Goal: Task Accomplishment & Management: Use online tool/utility

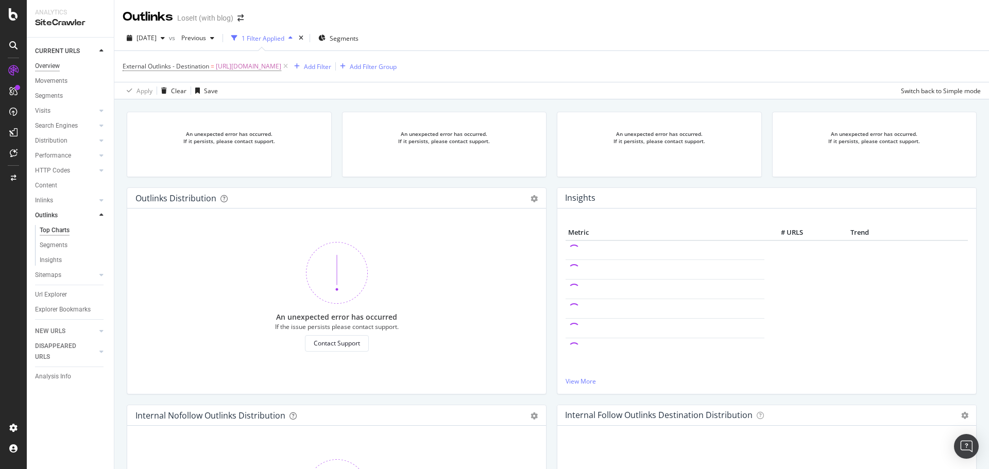
drag, startPoint x: 49, startPoint y: 65, endPoint x: 56, endPoint y: 65, distance: 6.2
click at [49, 65] on div "Overview" at bounding box center [47, 66] width 25 height 11
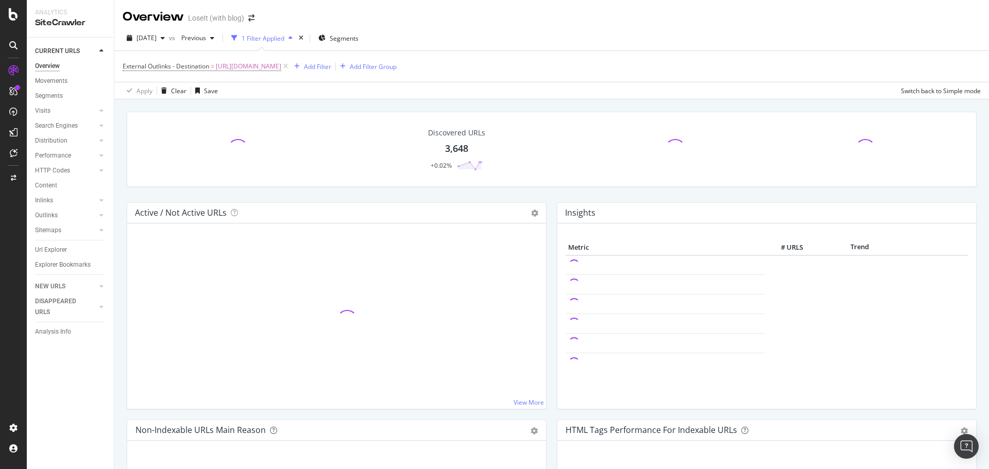
click at [446, 144] on div "3,648" at bounding box center [456, 148] width 23 height 13
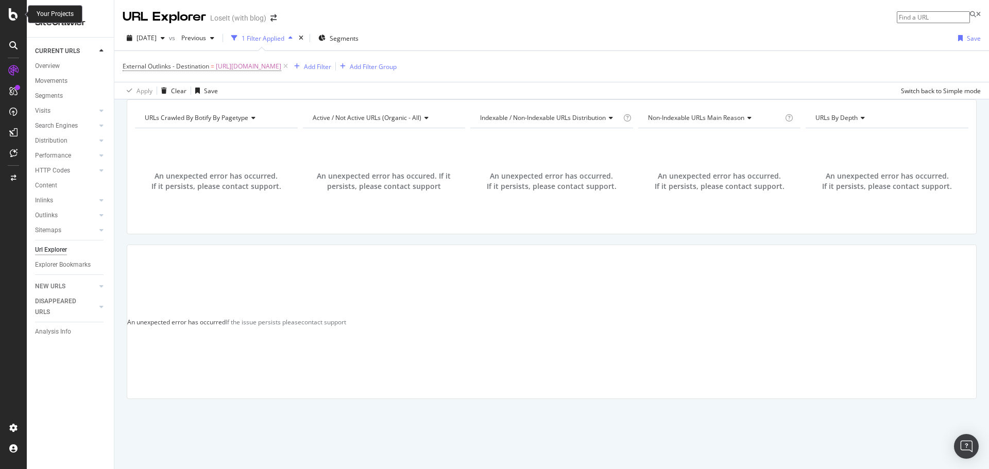
click at [5, 15] on div at bounding box center [13, 14] width 25 height 12
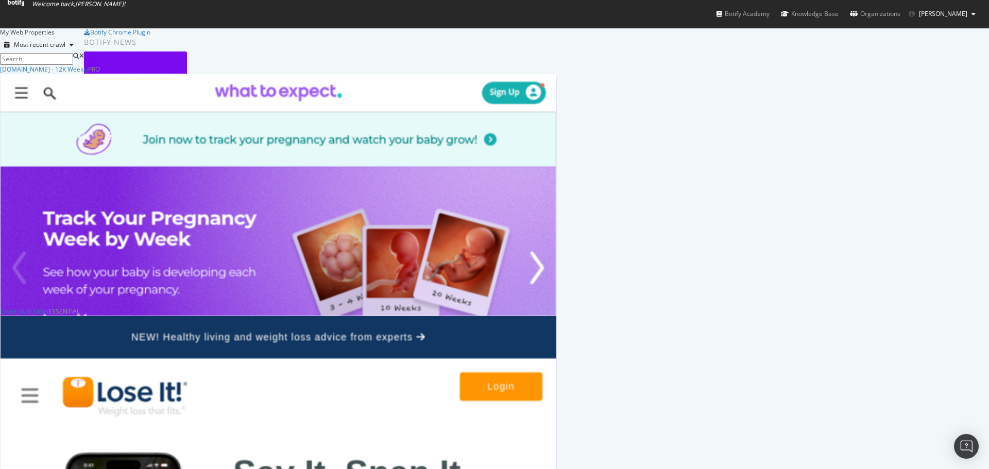
scroll to position [515, 0]
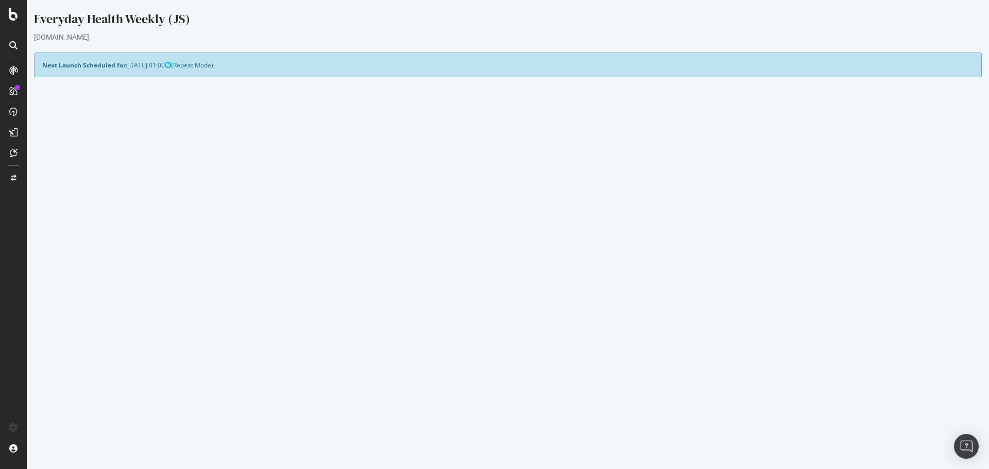
click at [81, 384] on link "2025 Aug. 21st report" at bounding box center [70, 383] width 40 height 9
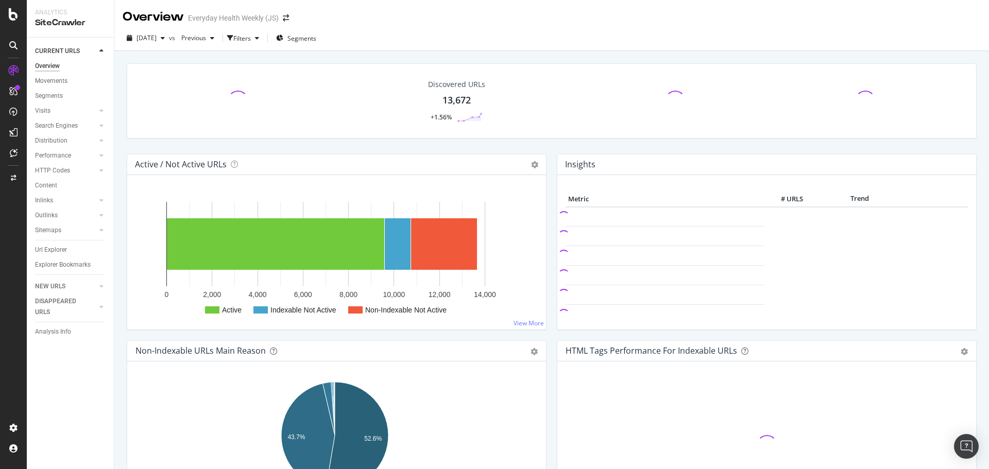
drag, startPoint x: 49, startPoint y: 285, endPoint x: 181, endPoint y: 285, distance: 132.3
click at [49, 285] on div "NEW URLS" at bounding box center [50, 286] width 30 height 11
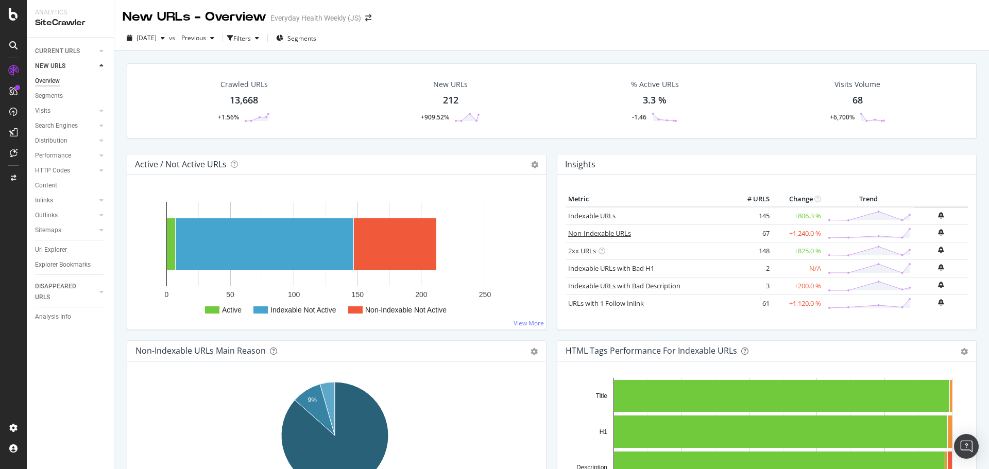
click at [601, 233] on link "Non-Indexable URLs" at bounding box center [599, 233] width 63 height 9
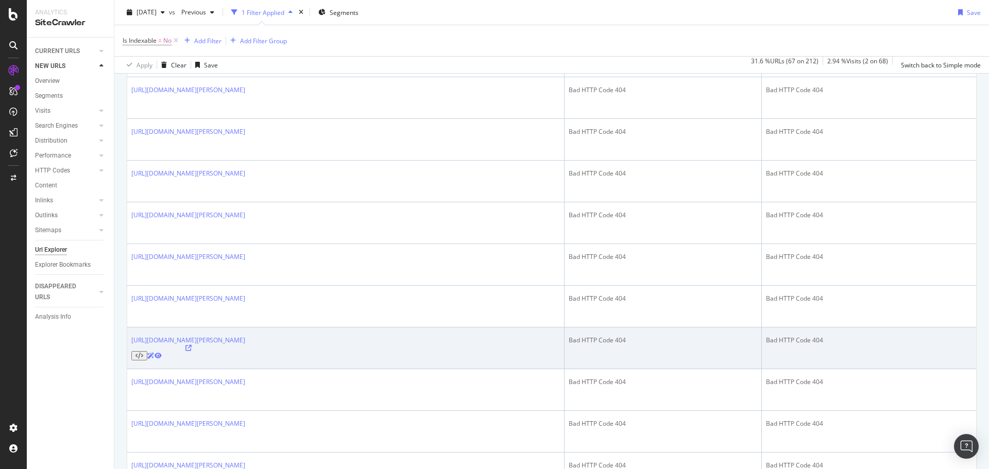
scroll to position [772, 0]
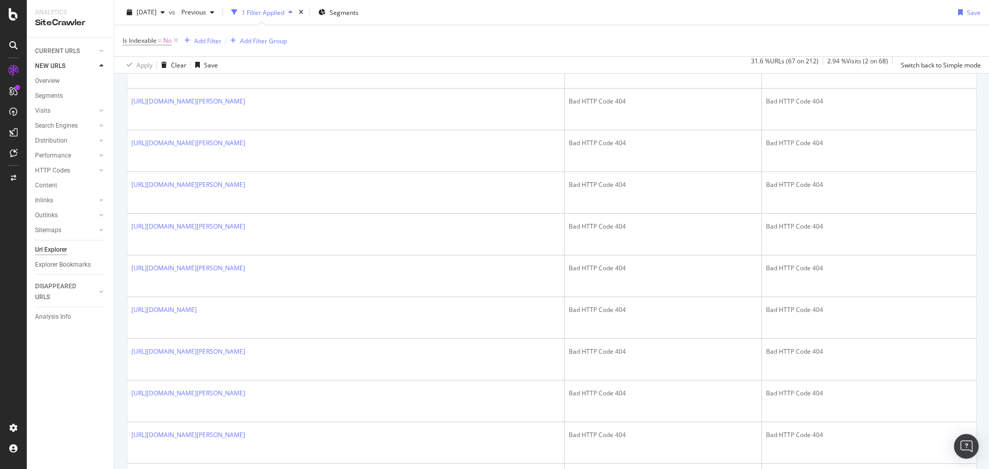
scroll to position [1081, 0]
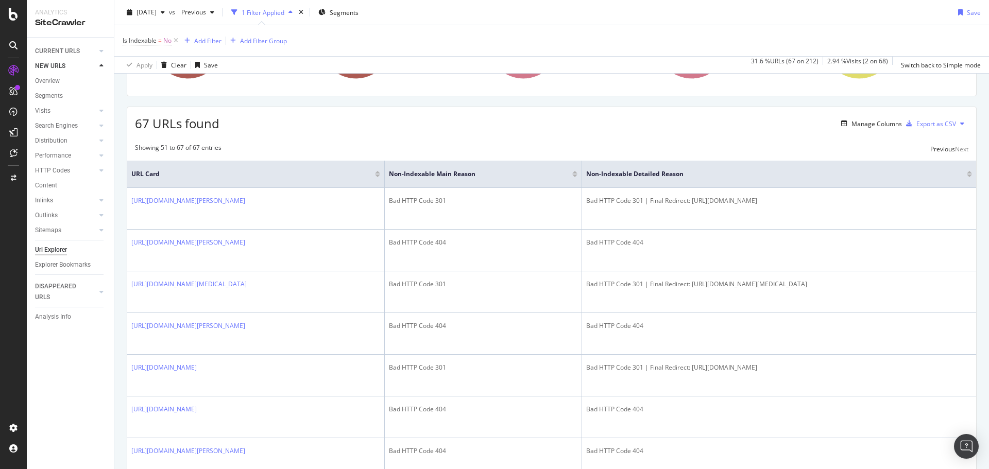
scroll to position [0, 0]
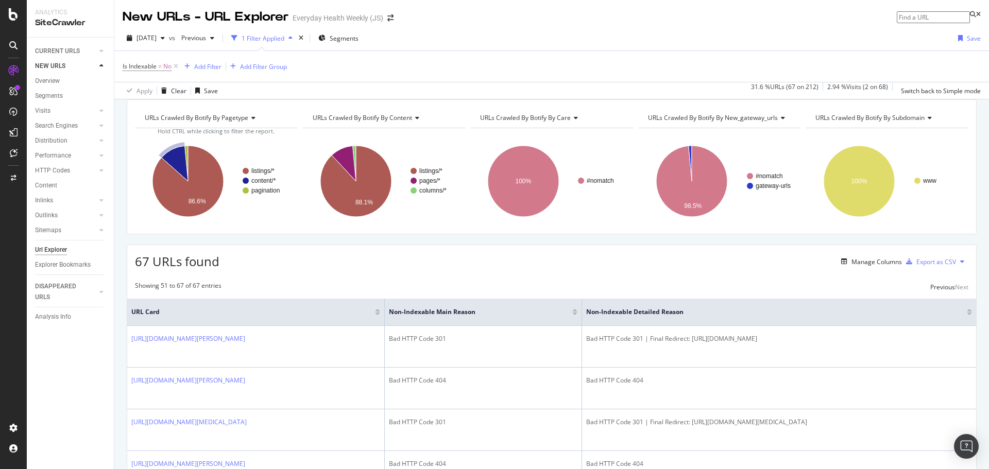
drag, startPoint x: 175, startPoint y: 68, endPoint x: 176, endPoint y: 79, distance: 11.4
click at [175, 68] on icon at bounding box center [175, 66] width 9 height 10
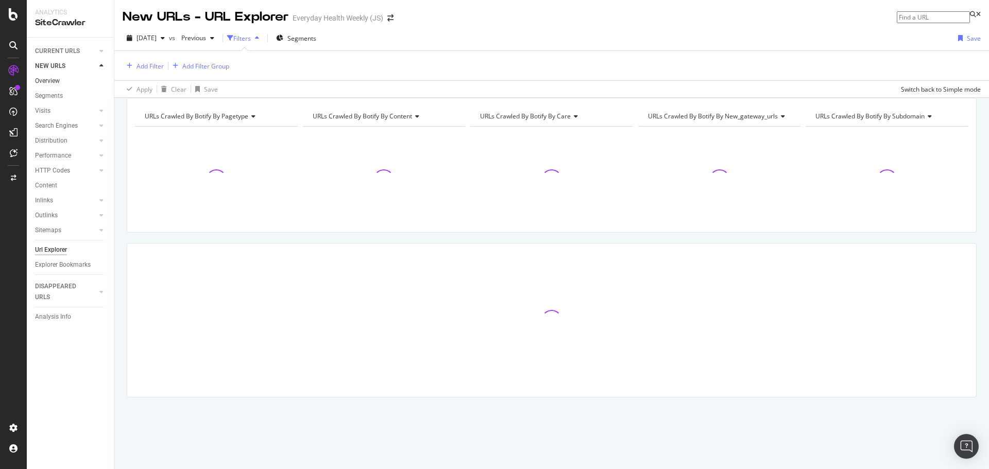
click at [63, 81] on link "Overview" at bounding box center [71, 81] width 72 height 11
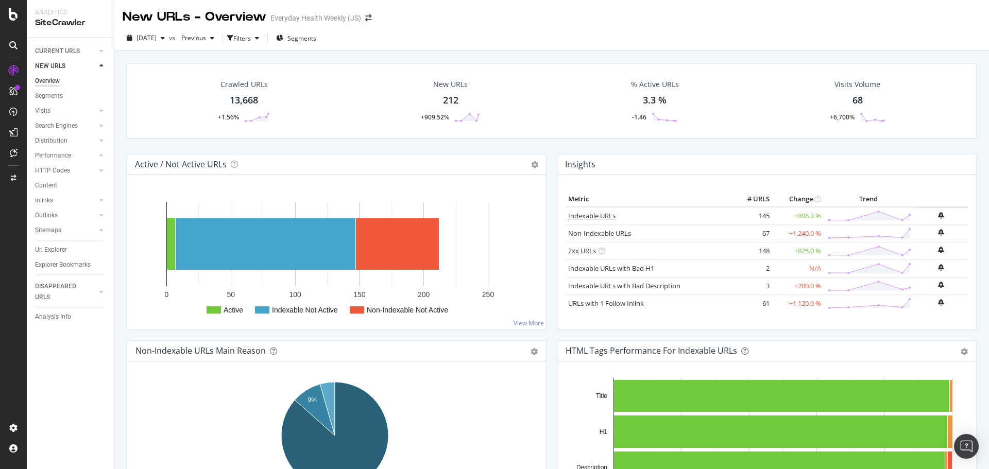
click at [589, 217] on link "Indexable URLs" at bounding box center [591, 215] width 47 height 9
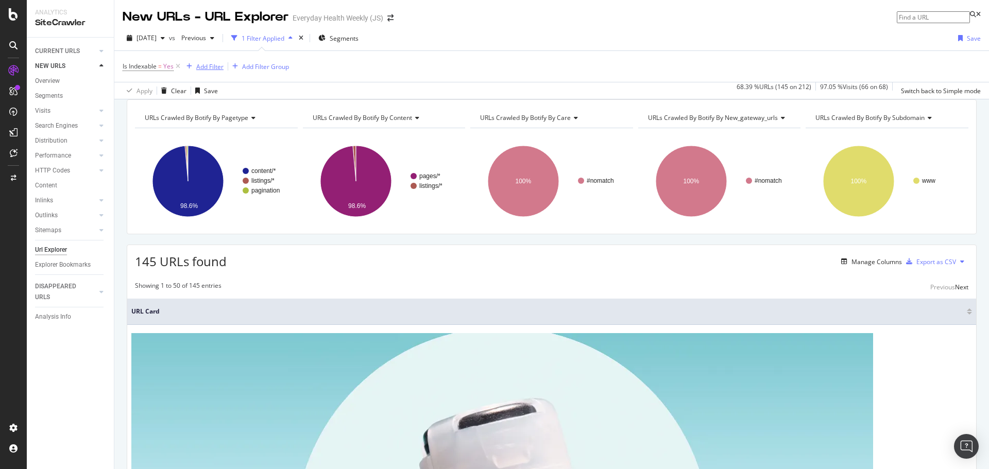
click at [218, 67] on div "Add Filter" at bounding box center [209, 66] width 27 height 9
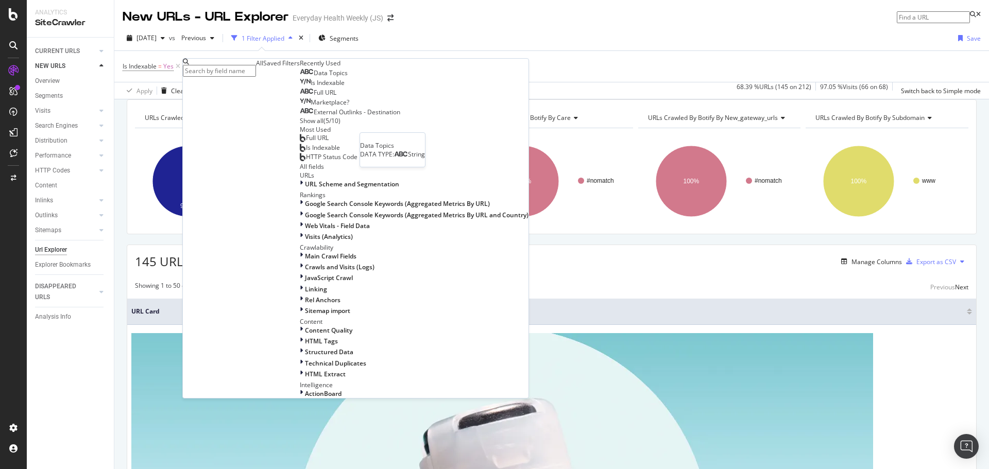
click at [314, 77] on span "Data Topics" at bounding box center [331, 72] width 34 height 9
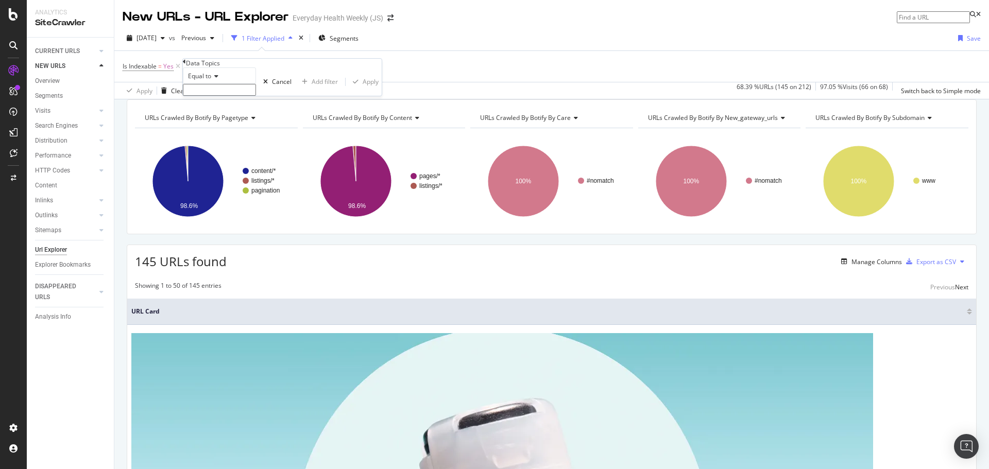
click at [218, 79] on icon at bounding box center [214, 76] width 7 height 6
click at [211, 159] on span "Contains" at bounding box center [198, 154] width 25 height 9
click at [222, 96] on input "text" at bounding box center [219, 90] width 73 height 12
type input "LSWG"
click at [362, 89] on div "Apply" at bounding box center [370, 84] width 16 height 9
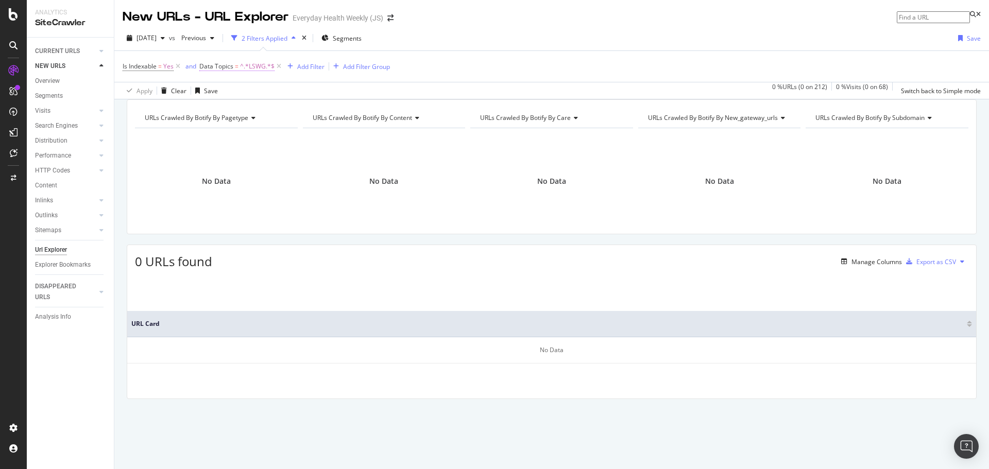
click at [242, 66] on span "^.*LSWG.*$" at bounding box center [257, 66] width 34 height 14
click at [219, 79] on span "Contains" at bounding box center [217, 74] width 25 height 9
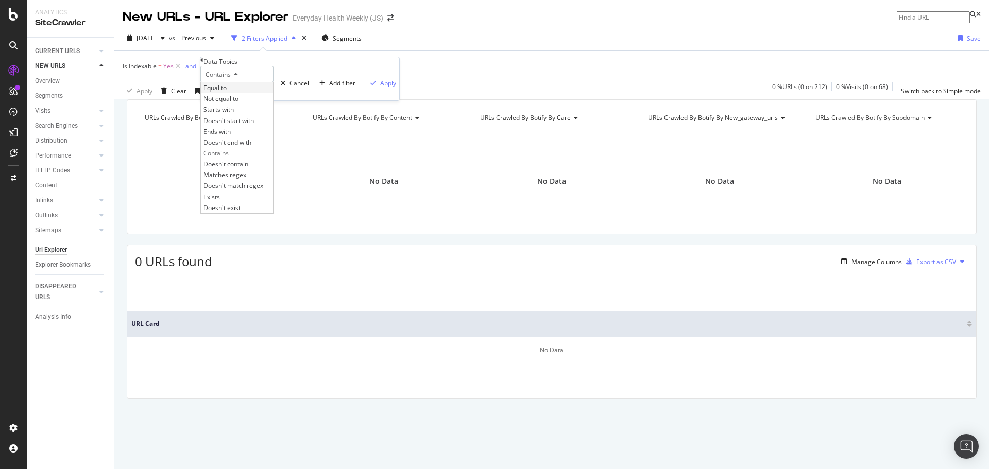
click at [227, 92] on span "Equal to" at bounding box center [214, 87] width 23 height 9
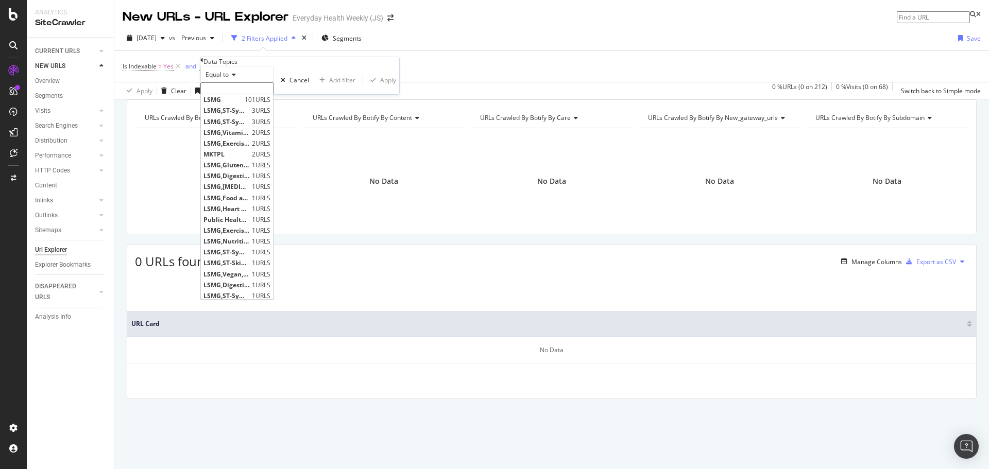
click at [267, 94] on input "text" at bounding box center [236, 88] width 73 height 12
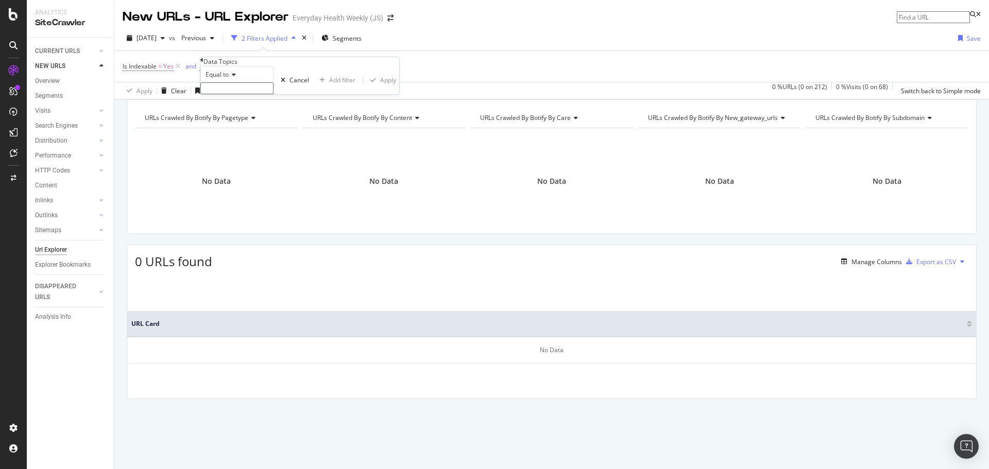
click at [229, 79] on span "Equal to" at bounding box center [216, 74] width 23 height 9
click at [234, 114] on span "Starts with" at bounding box center [218, 109] width 30 height 9
click at [243, 94] on input "text" at bounding box center [236, 88] width 73 height 12
type input "LSWG"
click at [380, 88] on div "Apply" at bounding box center [388, 83] width 16 height 9
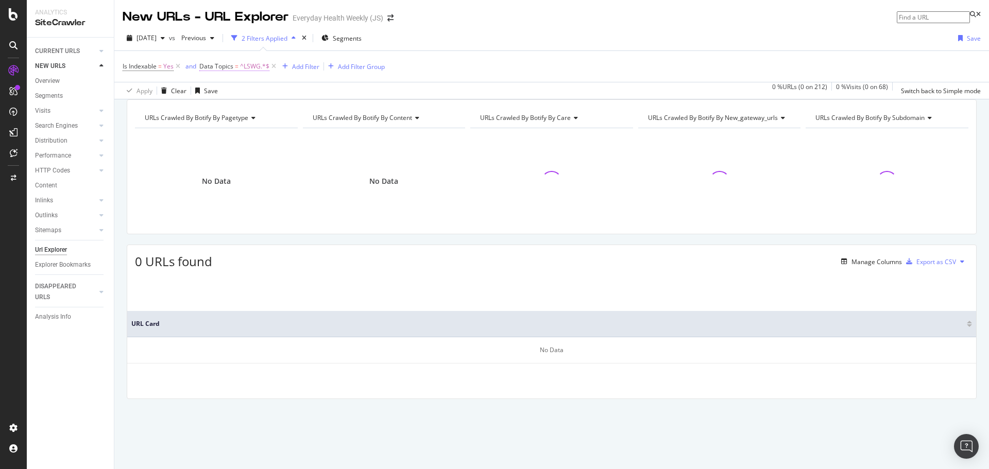
click at [236, 68] on span "=" at bounding box center [237, 66] width 4 height 9
click at [214, 79] on span "Starts with" at bounding box center [220, 74] width 30 height 9
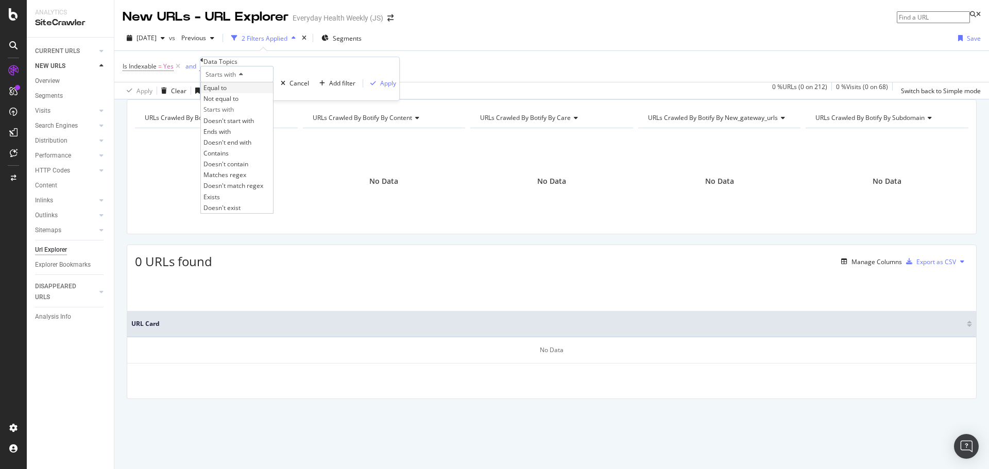
click at [227, 92] on span "Equal to" at bounding box center [214, 87] width 23 height 9
click at [238, 94] on input "text" at bounding box center [236, 88] width 73 height 12
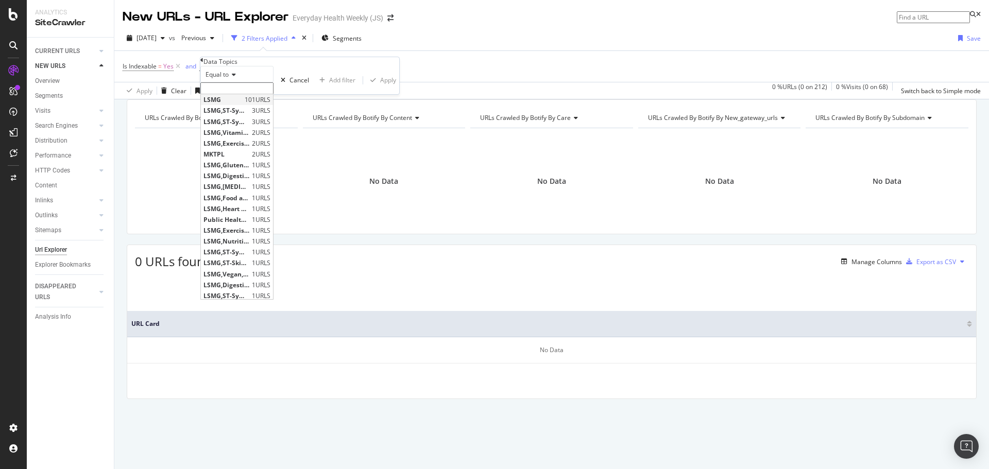
click at [234, 104] on span "LSMG" at bounding box center [222, 99] width 39 height 9
type input "LSMG"
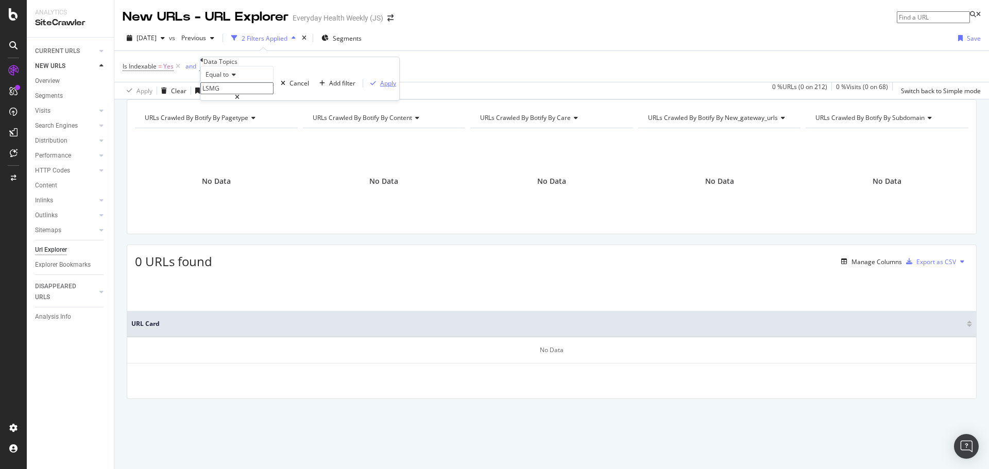
click at [366, 88] on div "Apply" at bounding box center [381, 83] width 30 height 9
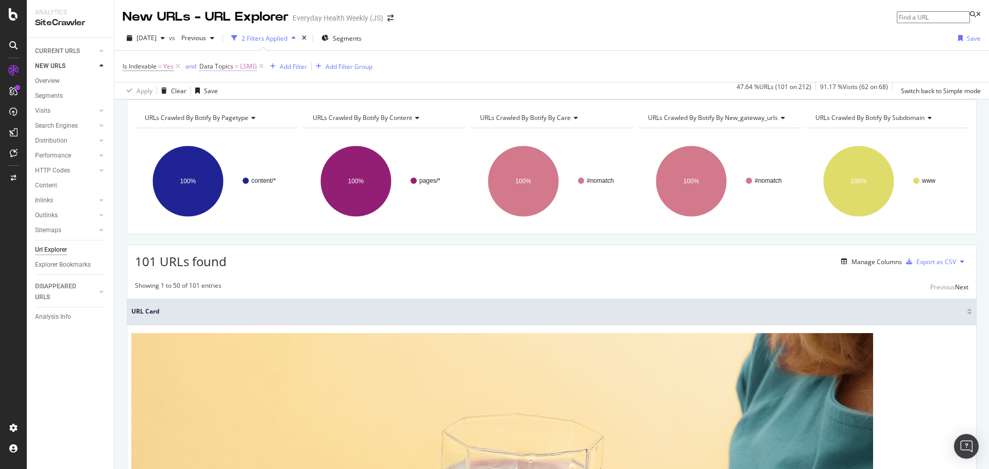
click at [234, 68] on span "Data Topics = LSMG" at bounding box center [228, 66] width 58 height 9
click at [236, 78] on icon at bounding box center [232, 75] width 7 height 6
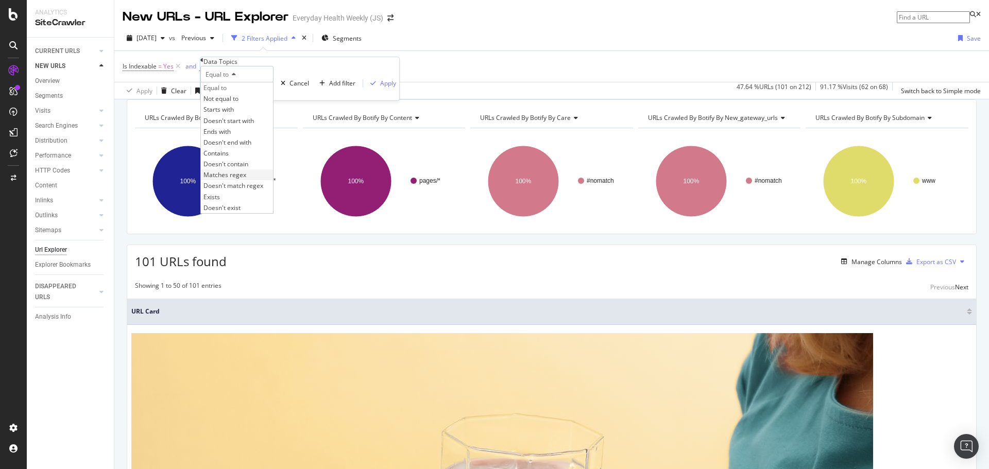
click at [240, 179] on span "Matches regex" at bounding box center [224, 174] width 43 height 9
click at [239, 94] on input "text" at bounding box center [236, 88] width 73 height 12
type input "LSWG"
click at [380, 88] on div "Apply" at bounding box center [388, 83] width 16 height 9
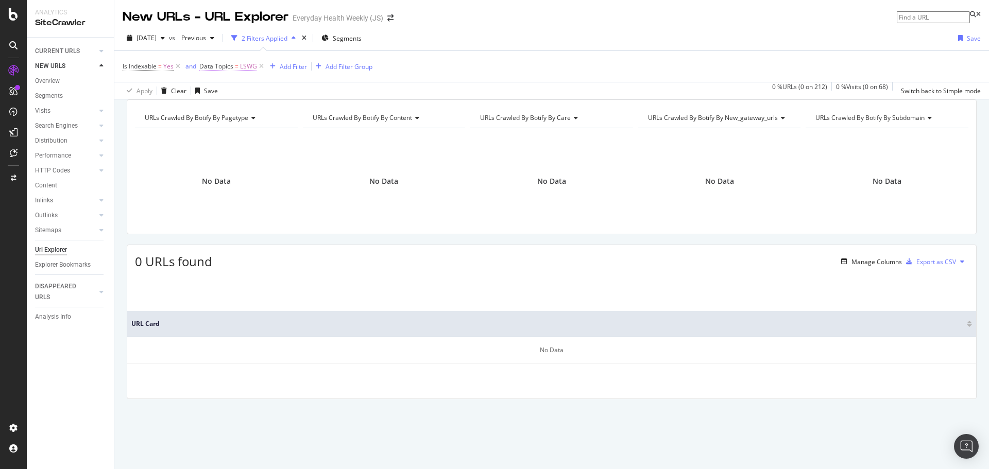
click at [224, 65] on span "Data Topics" at bounding box center [216, 66] width 34 height 9
click at [261, 94] on input "LSWG" at bounding box center [236, 88] width 73 height 12
click at [239, 100] on icon at bounding box center [237, 97] width 5 height 6
click at [273, 94] on input "LSWG" at bounding box center [236, 88] width 73 height 12
click at [253, 78] on icon at bounding box center [251, 75] width 7 height 6
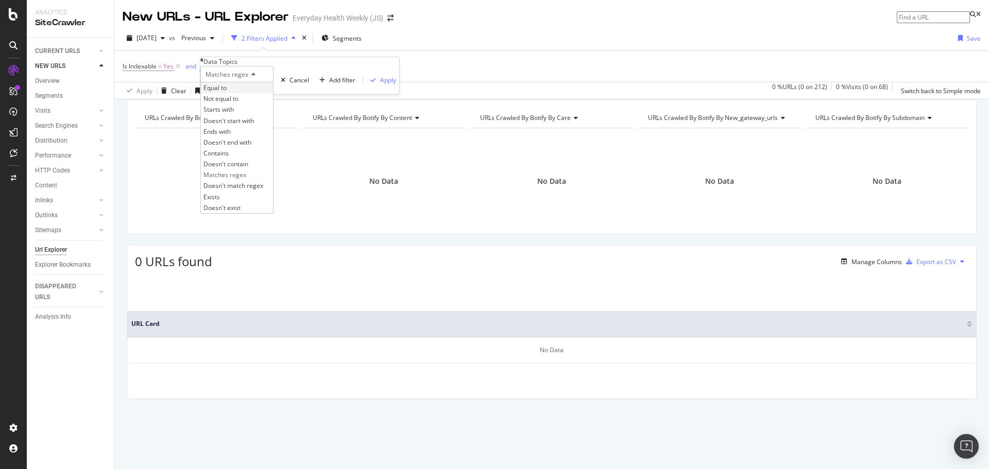
click at [243, 93] on div "Equal to" at bounding box center [237, 87] width 72 height 11
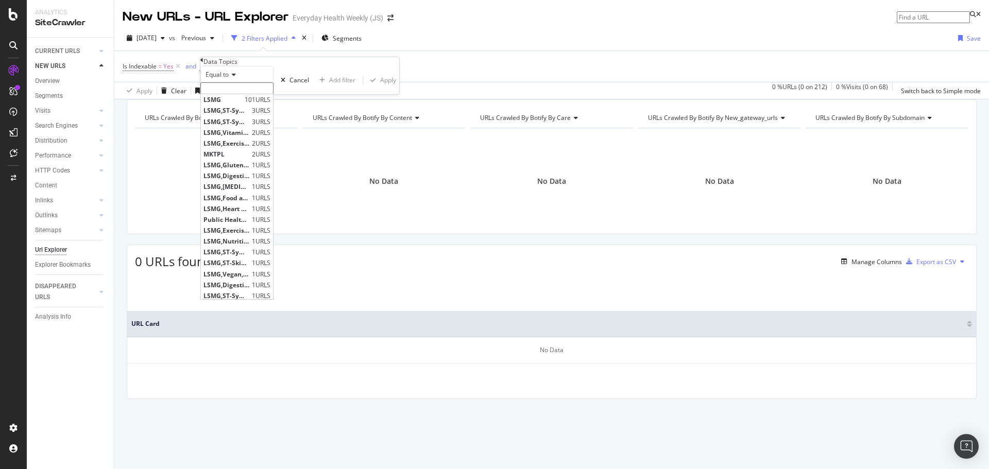
click at [273, 94] on input "text" at bounding box center [236, 88] width 73 height 12
paste input "\bLSWG\b"
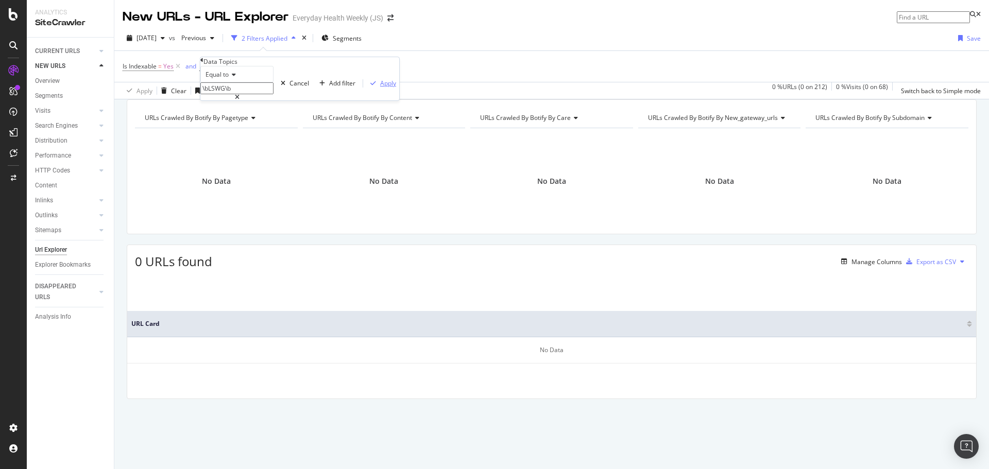
type input "\bLSWG\b"
click at [380, 88] on div "Apply" at bounding box center [388, 83] width 16 height 9
click at [243, 70] on span "\bLSWG\b" at bounding box center [254, 66] width 28 height 14
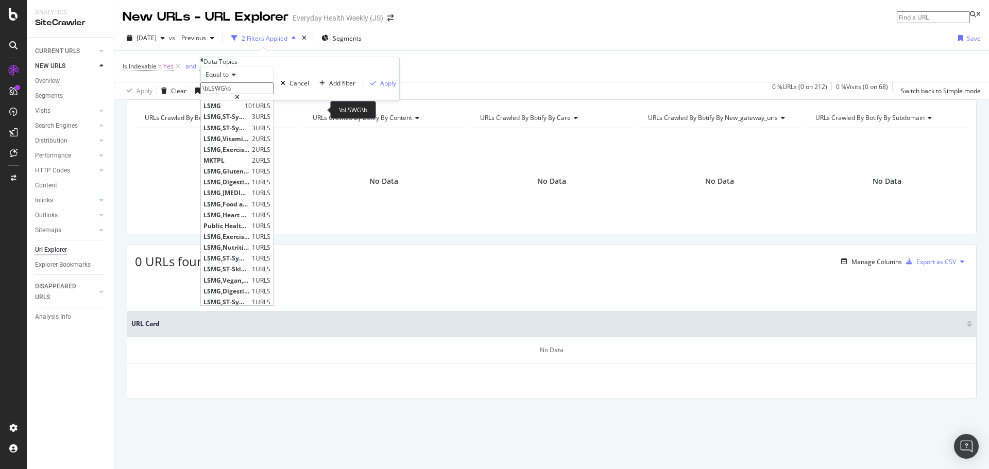
paste input "(^|,)\s*LSWG\s*(,|$)"
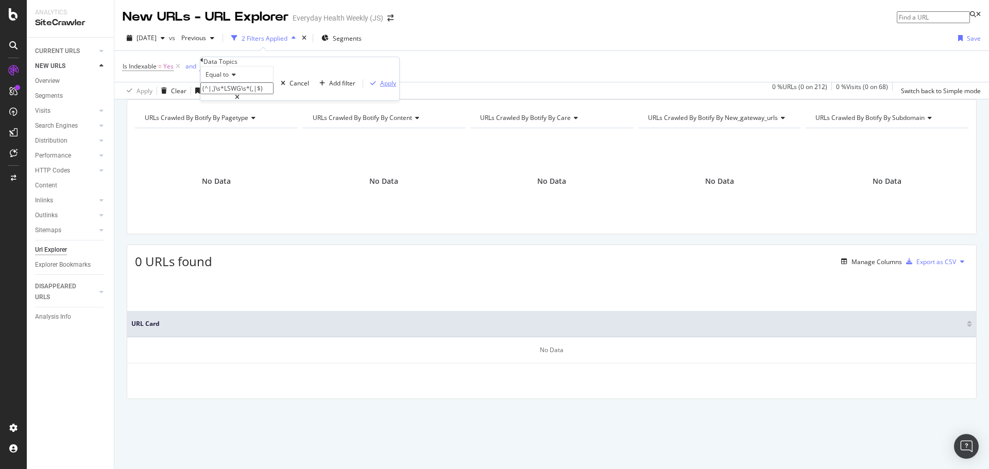
type input "(^|,)\s*LSWG\s*(,|$)"
click at [380, 88] on div "Apply" at bounding box center [388, 83] width 16 height 9
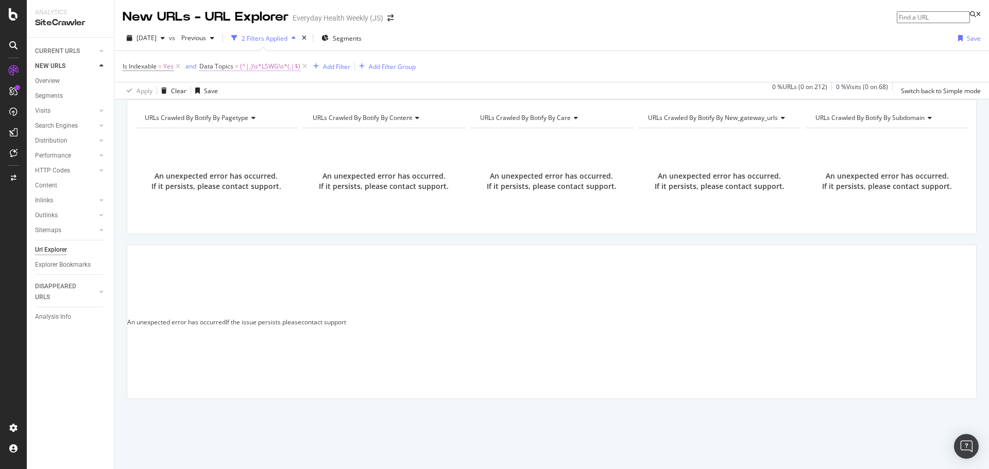
click at [269, 68] on span "(^|,)\s*LSWG\s*(,|$)" at bounding box center [270, 66] width 60 height 14
click at [236, 78] on icon at bounding box center [232, 75] width 7 height 6
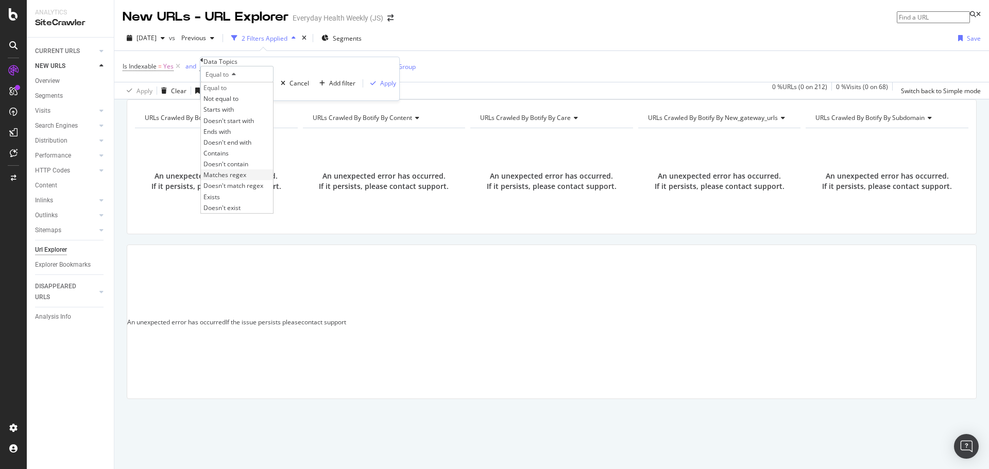
click at [235, 179] on span "Matches regex" at bounding box center [224, 174] width 43 height 9
click at [260, 94] on div "Matches regex" at bounding box center [236, 80] width 73 height 28
click at [255, 94] on input "text" at bounding box center [236, 88] width 73 height 12
paste input "(^|,)\s*LSWG\s*(,|$)"
type input "(^|,)\s*LSWG\s*(,|$)"
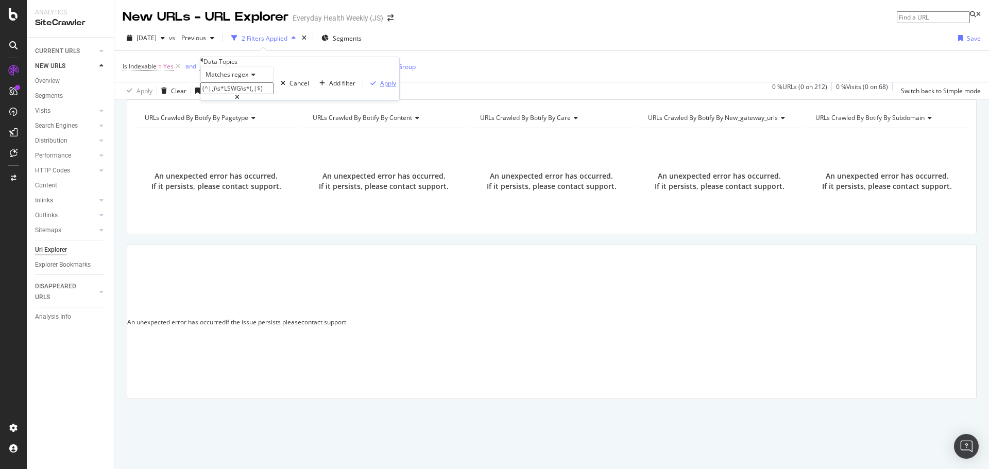
click at [380, 88] on div "Apply" at bounding box center [388, 83] width 16 height 9
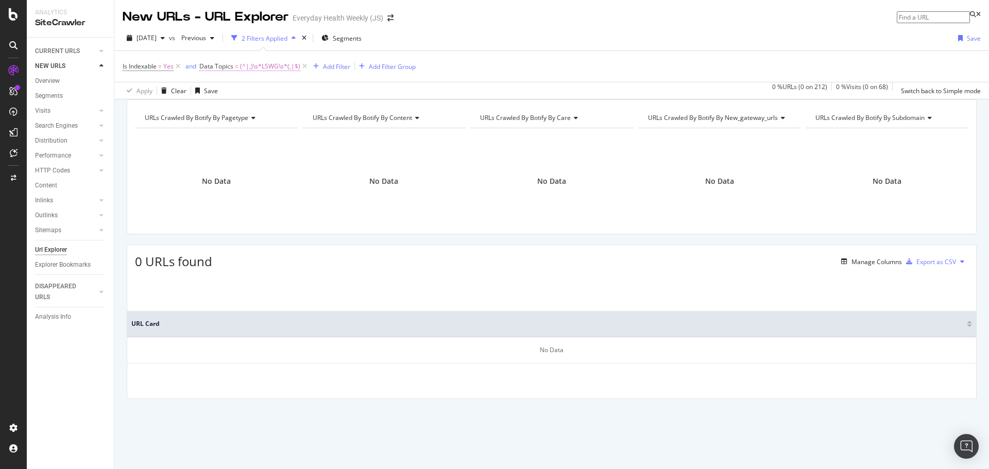
click at [237, 62] on span "=" at bounding box center [237, 66] width 4 height 9
paste input "\bLSWG\b"
type input "\bLSWG\b"
click at [380, 88] on div "Apply" at bounding box center [388, 83] width 16 height 9
click at [275, 67] on icon at bounding box center [272, 66] width 9 height 10
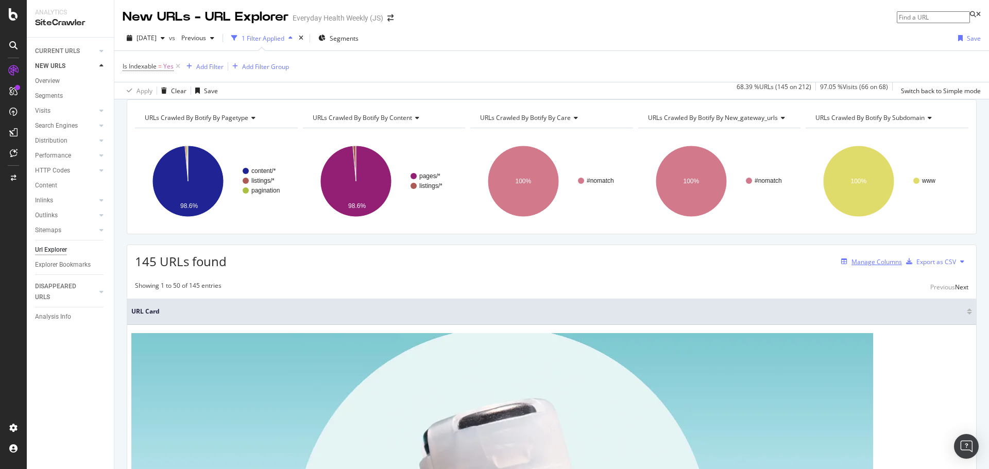
click at [851, 266] on div "Manage Columns" at bounding box center [876, 261] width 50 height 9
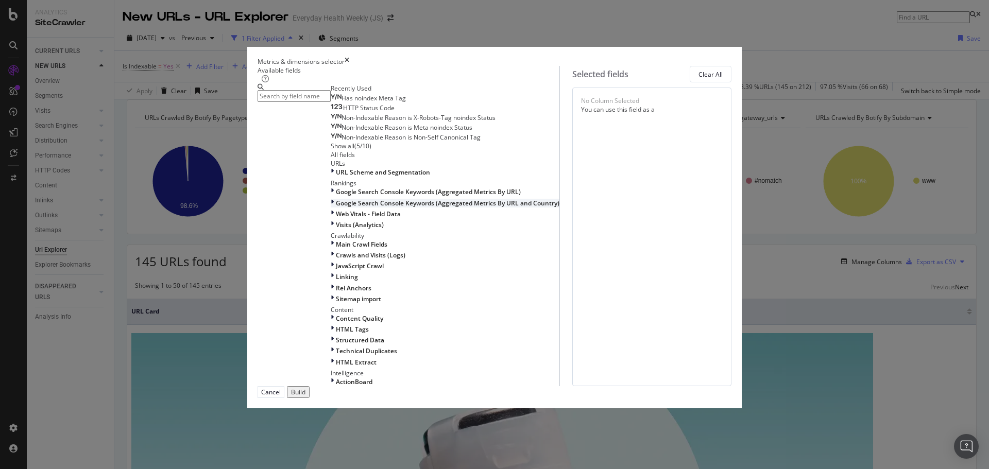
scroll to position [154, 0]
click at [331, 281] on div "Linking" at bounding box center [445, 276] width 229 height 9
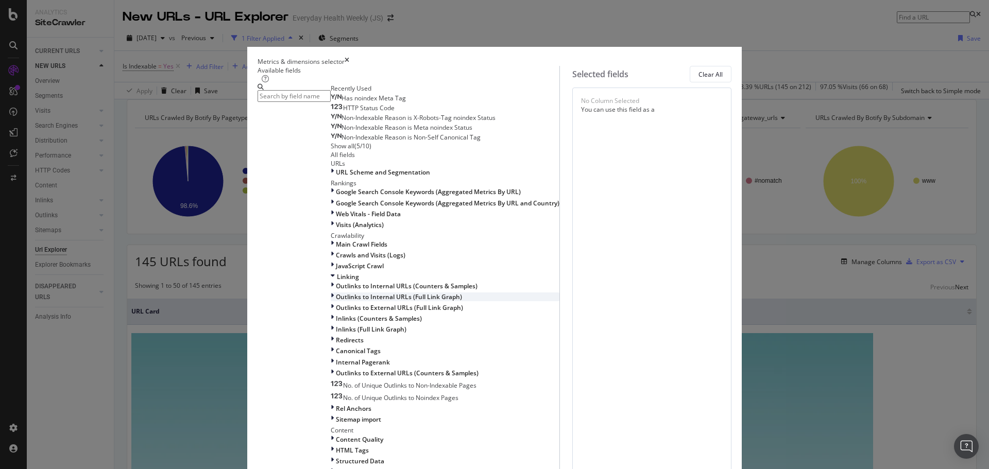
scroll to position [206, 0]
click at [348, 314] on span "Inlinks (Counters & Samples)" at bounding box center [379, 318] width 86 height 9
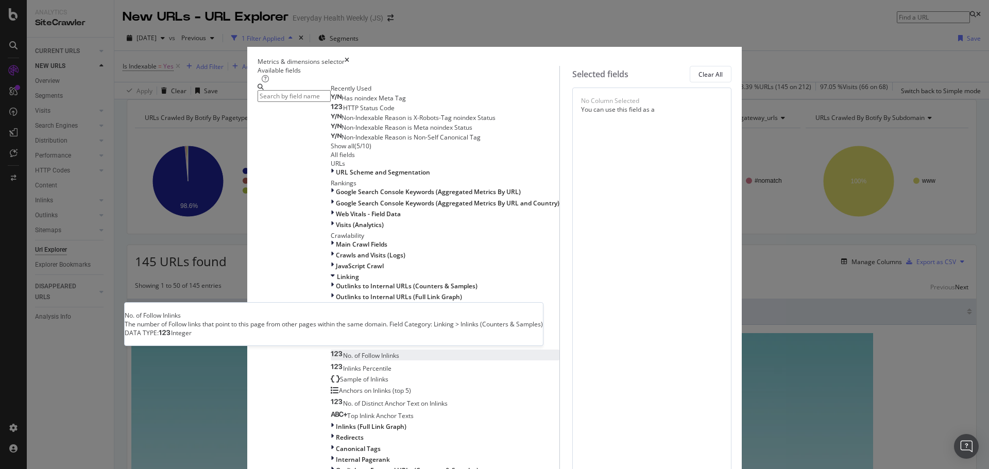
click at [350, 351] on span "No. of Follow Inlinks" at bounding box center [371, 355] width 56 height 9
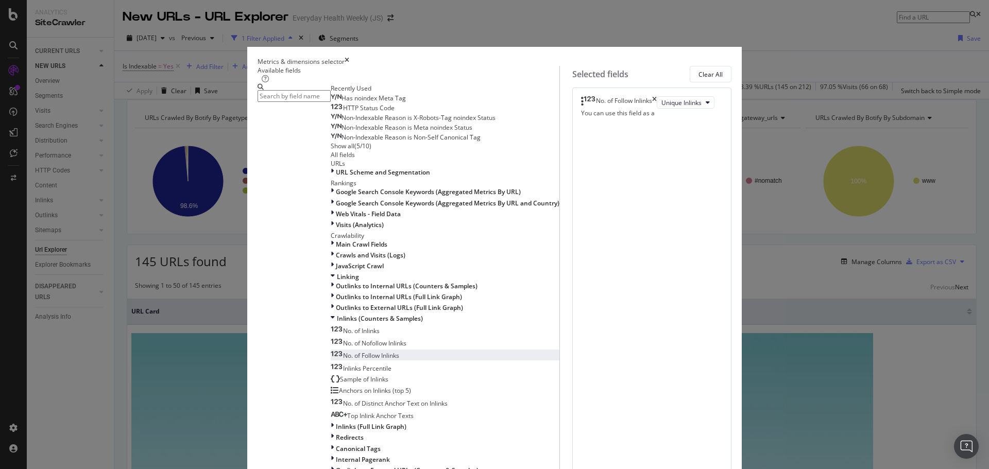
scroll to position [51, 0]
click at [336, 177] on span "URL Scheme and Segmentation" at bounding box center [383, 172] width 94 height 9
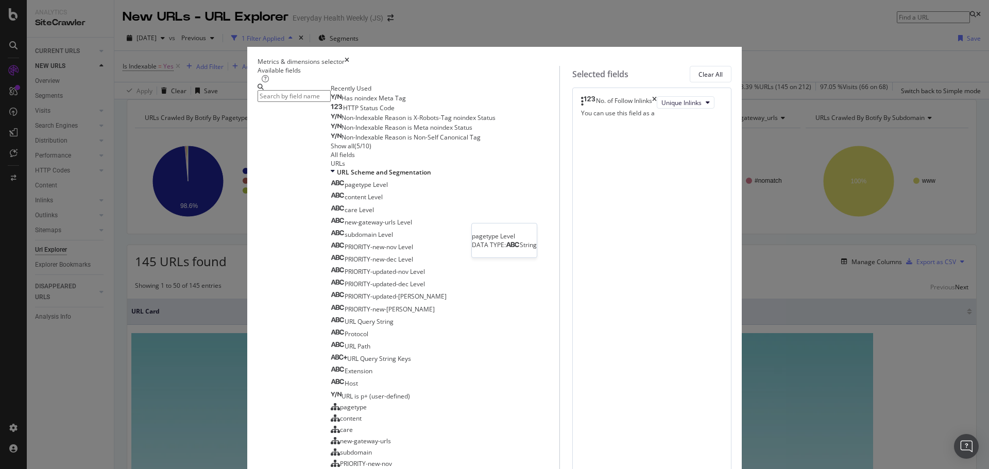
scroll to position [0, 0]
click at [331, 177] on icon "modal" at bounding box center [333, 172] width 4 height 9
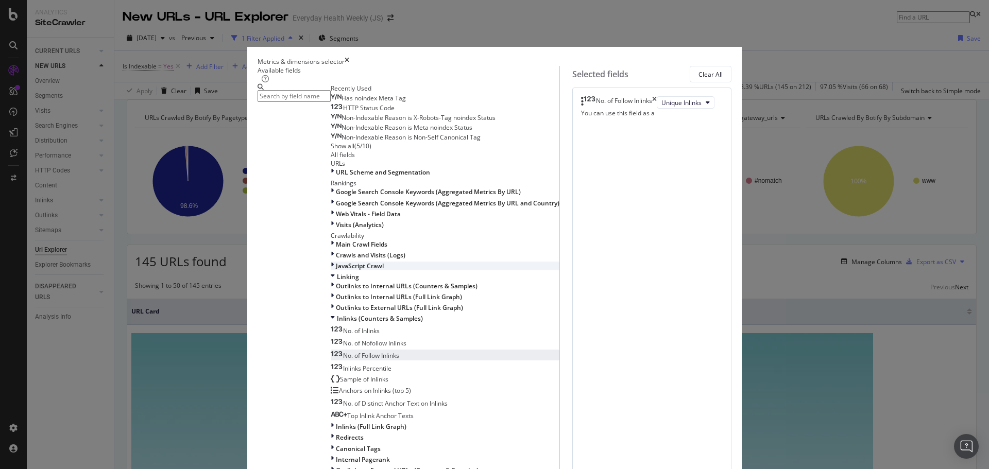
scroll to position [154, 0]
click at [336, 240] on span "Main Crawl Fields" at bounding box center [361, 244] width 51 height 9
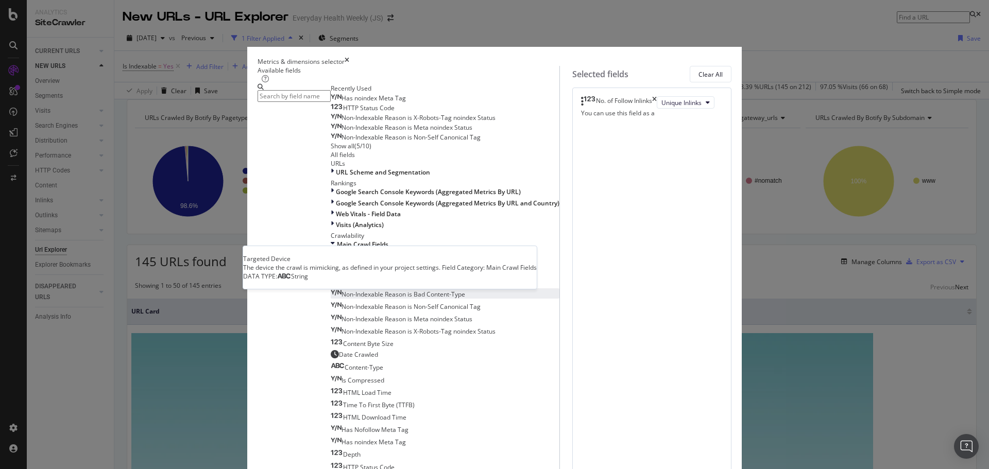
scroll to position [412, 0]
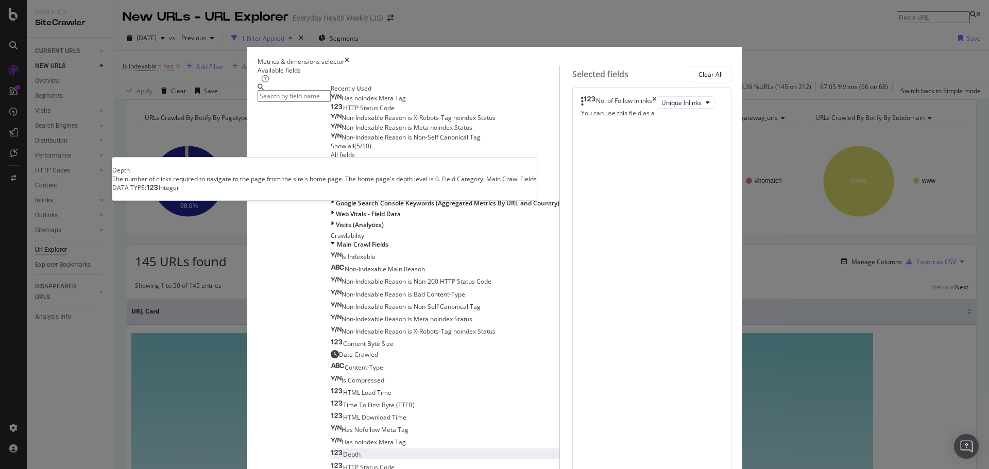
click at [335, 450] on div "Depth" at bounding box center [346, 454] width 30 height 9
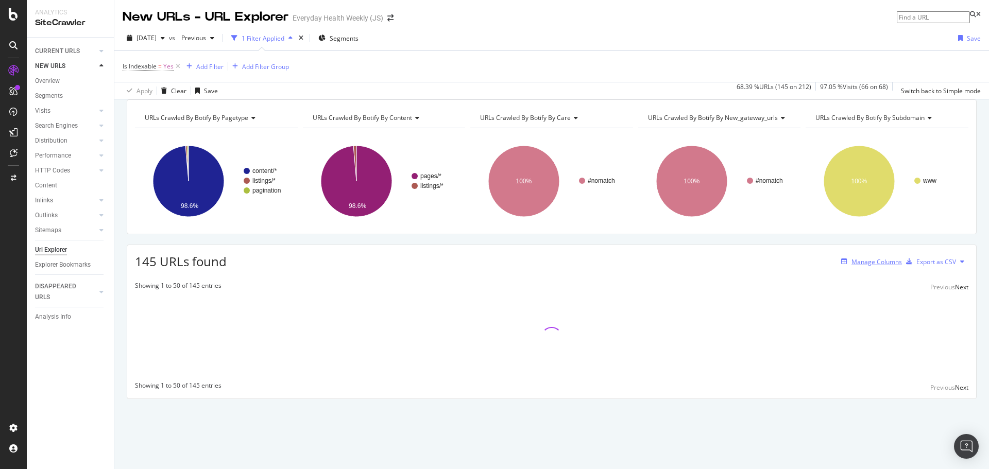
click at [860, 266] on div "Manage Columns" at bounding box center [876, 261] width 50 height 9
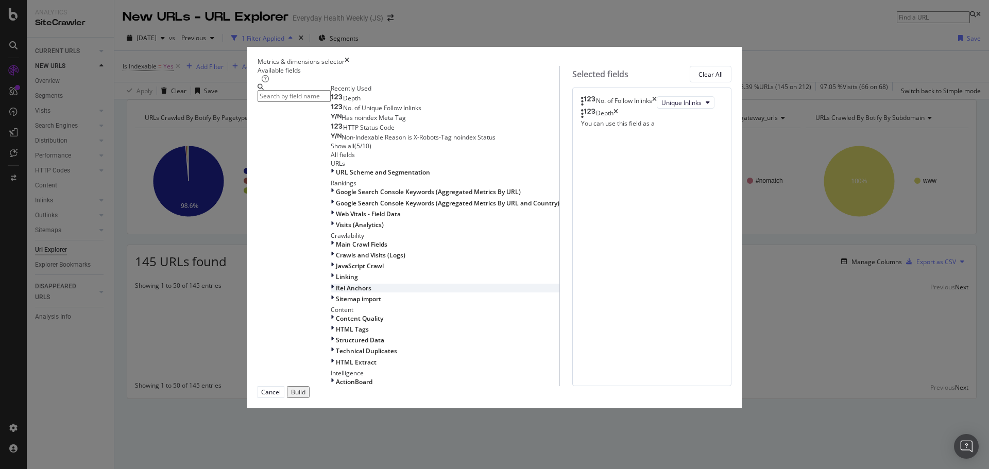
scroll to position [227, 0]
click at [331, 325] on div "HTML Tags" at bounding box center [445, 329] width 229 height 9
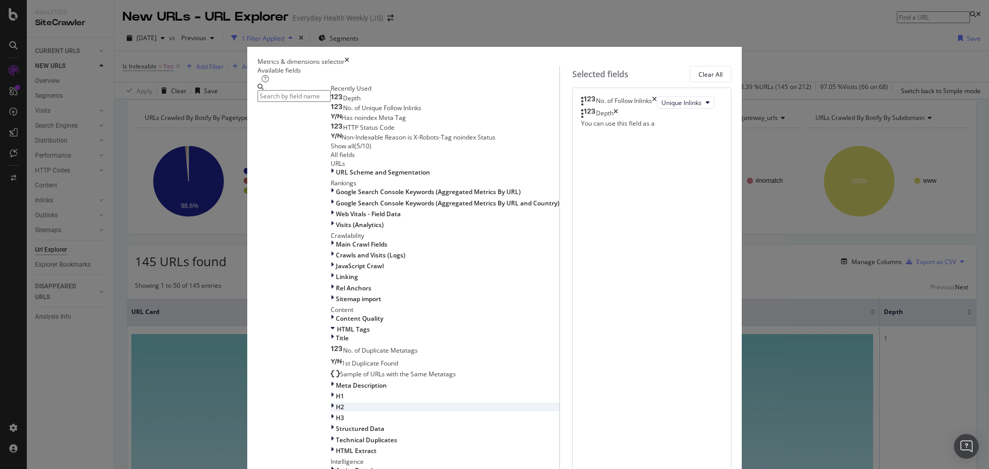
scroll to position [330, 0]
click at [331, 392] on div "H1" at bounding box center [445, 396] width 229 height 9
click at [343, 429] on div "First H1" at bounding box center [349, 433] width 36 height 9
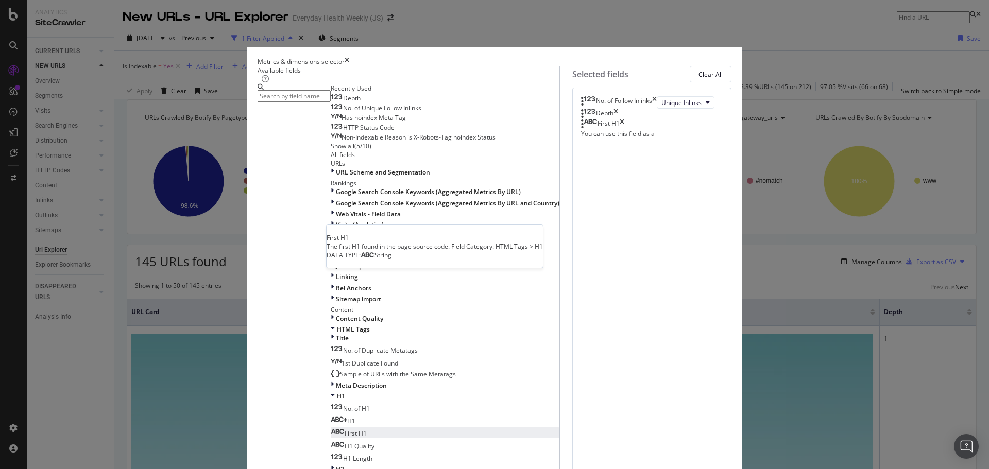
scroll to position [407, 0]
click at [331, 102] on input "modal" at bounding box center [293, 96] width 73 height 12
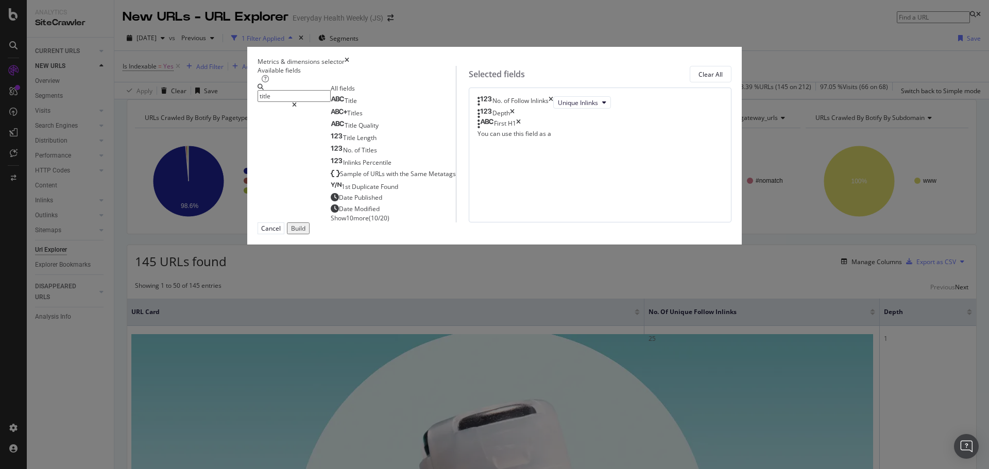
scroll to position [0, 0]
type input "title"
click at [336, 105] on div "Title" at bounding box center [344, 100] width 26 height 9
click at [305, 233] on div "Build" at bounding box center [298, 228] width 14 height 9
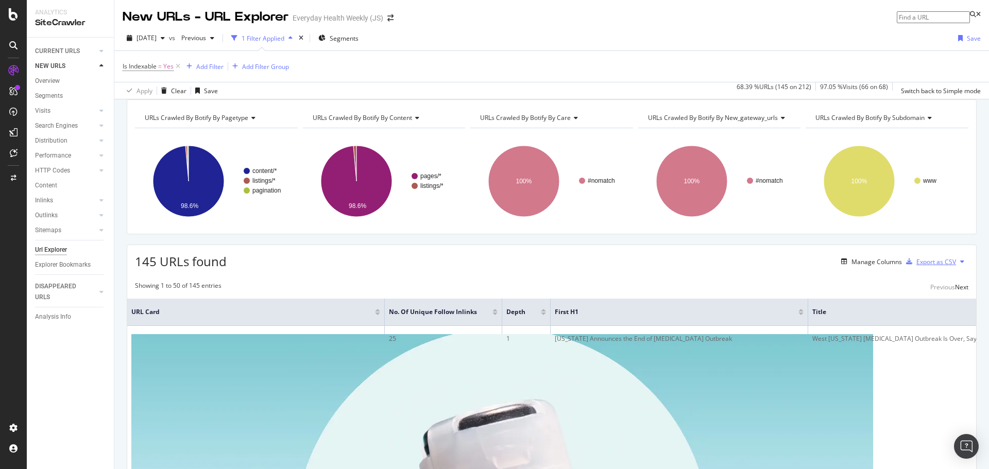
click at [927, 266] on div "Export as CSV" at bounding box center [936, 261] width 40 height 9
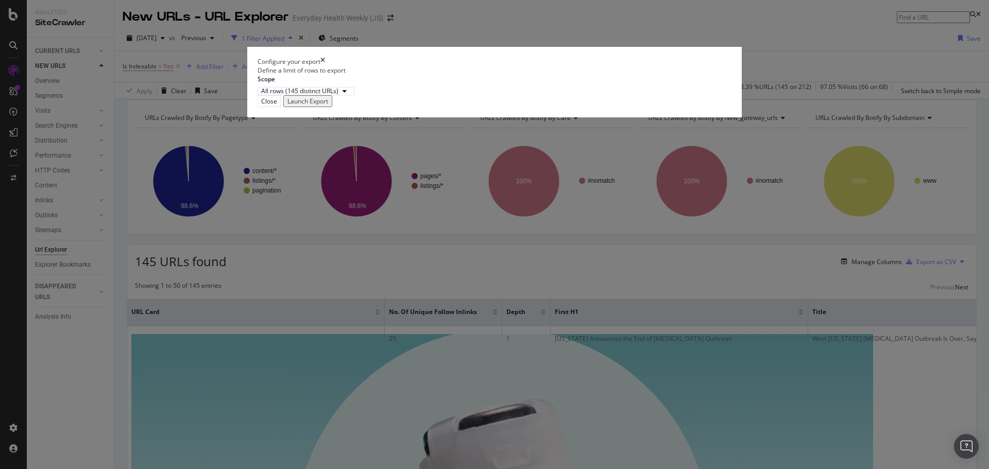
click at [328, 106] on div "Launch Export" at bounding box center [307, 101] width 41 height 9
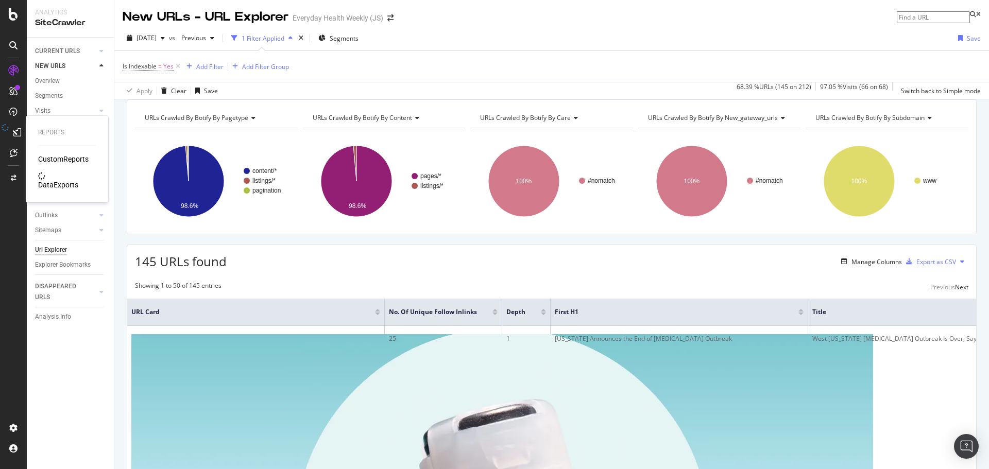
click at [59, 180] on div "DataExports" at bounding box center [58, 185] width 40 height 10
